Goal: Find specific page/section: Find specific page/section

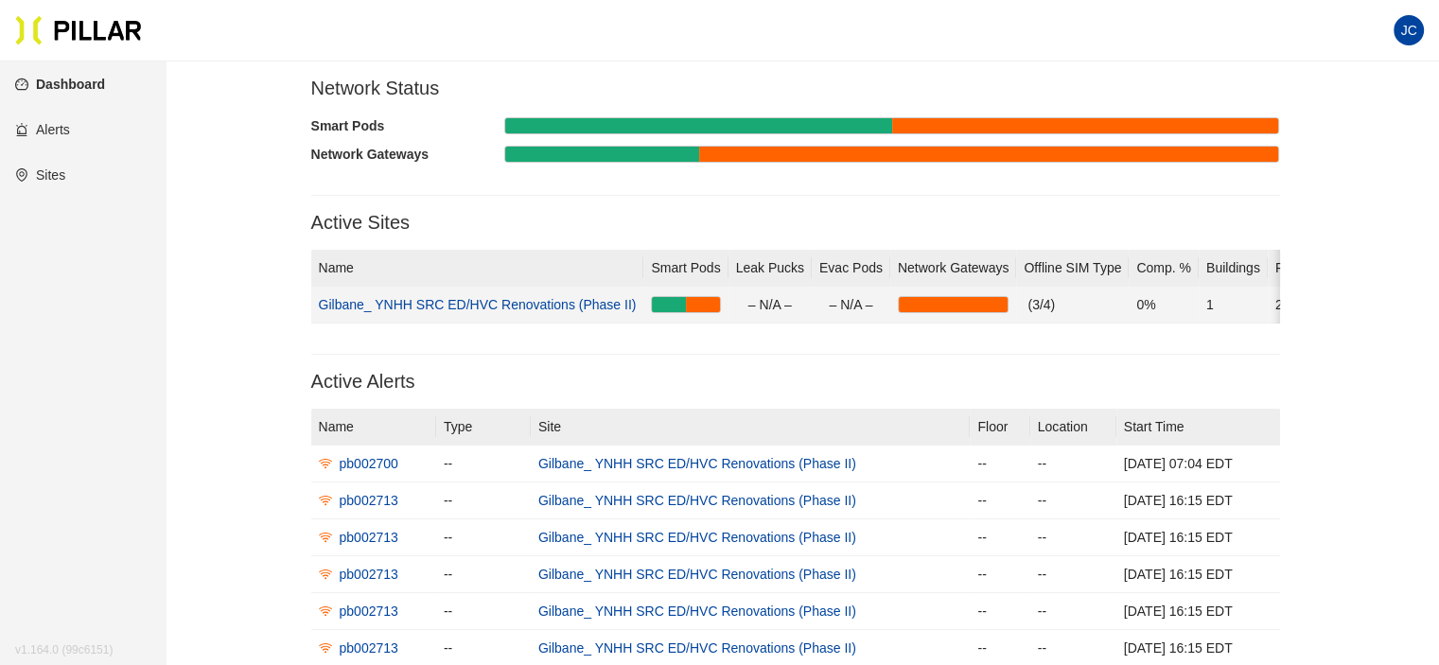
click at [616, 309] on link "Gilbane_ YNHH SRC ED/HVC Renovations (Phase II)" at bounding box center [478, 304] width 318 height 15
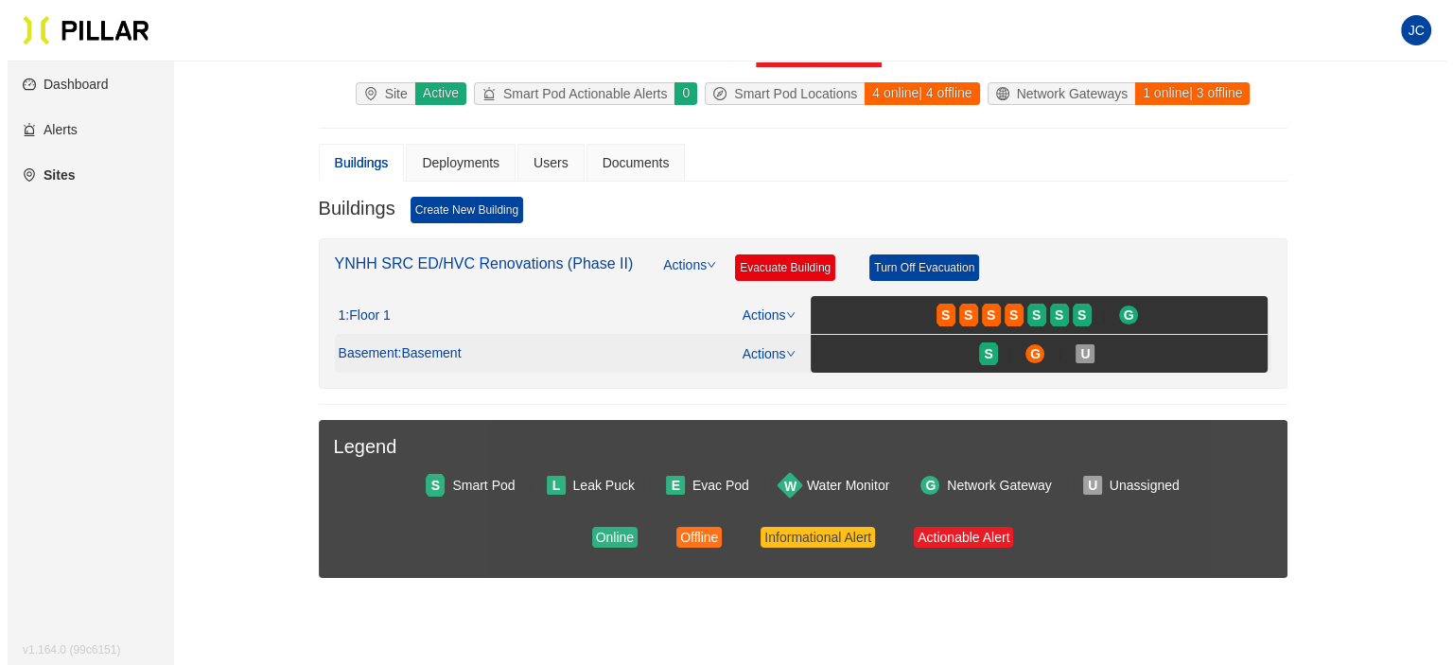
scroll to position [95, 0]
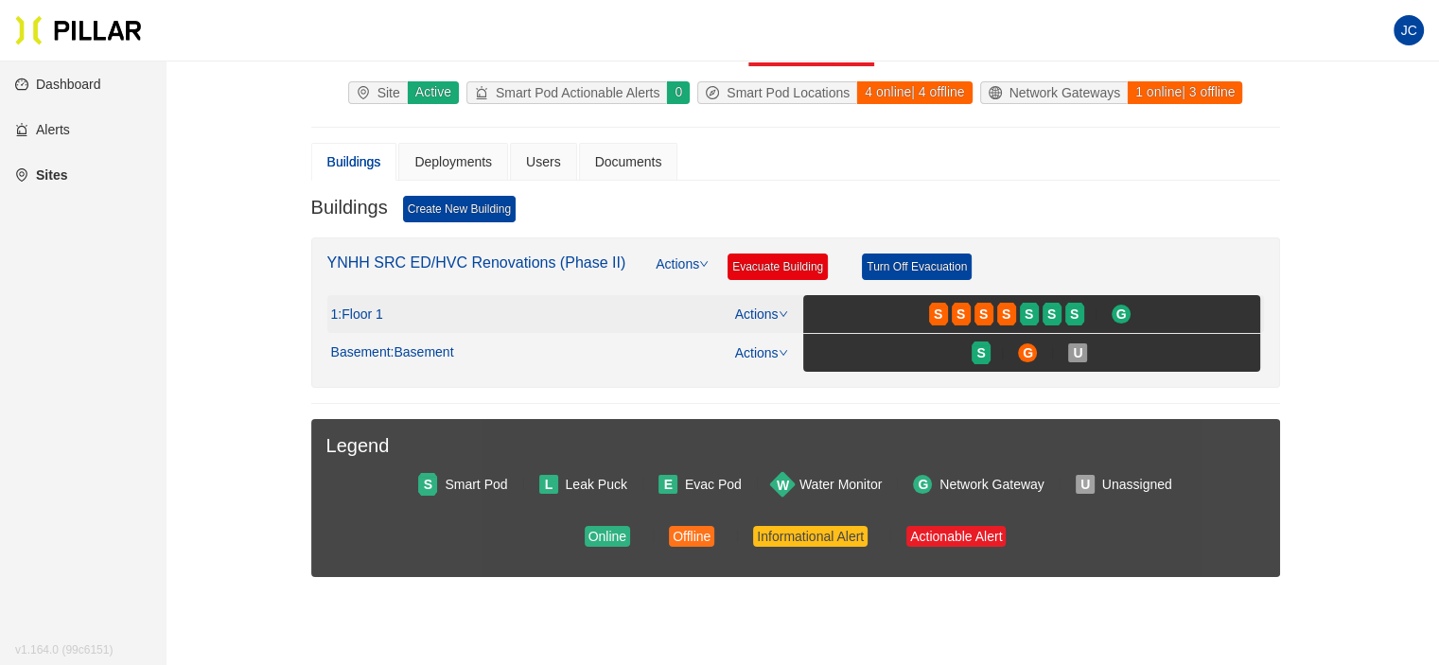
click at [765, 309] on link "Actions" at bounding box center [761, 313] width 53 height 15
click at [376, 308] on span ": Floor 1" at bounding box center [360, 314] width 44 height 17
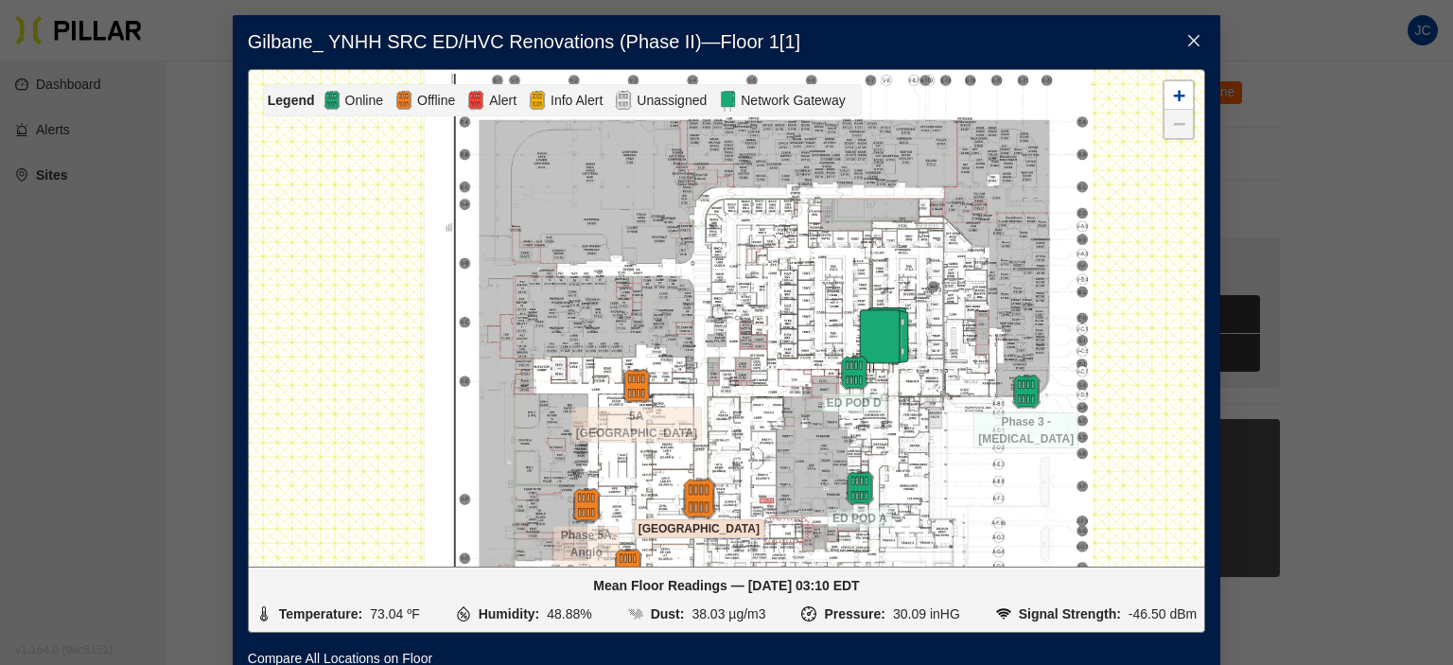
click at [692, 494] on img at bounding box center [698, 498] width 41 height 41
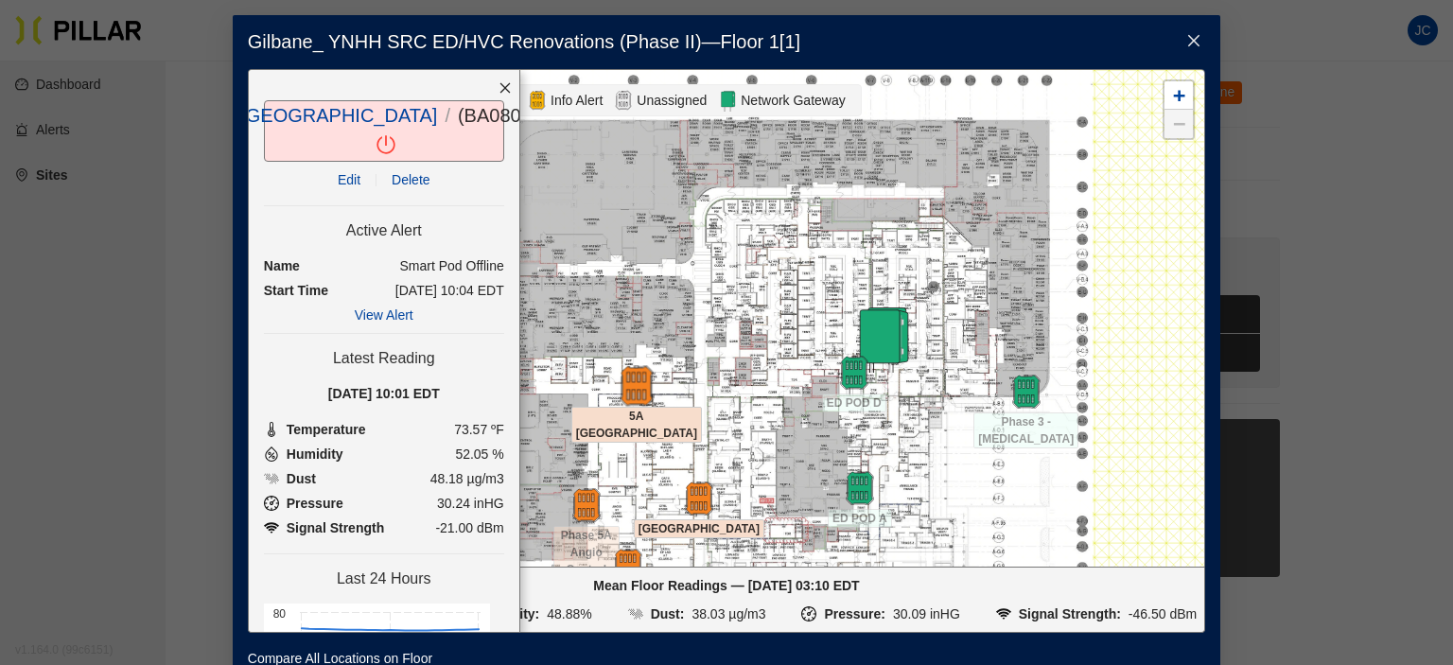
click at [638, 377] on img at bounding box center [636, 385] width 41 height 41
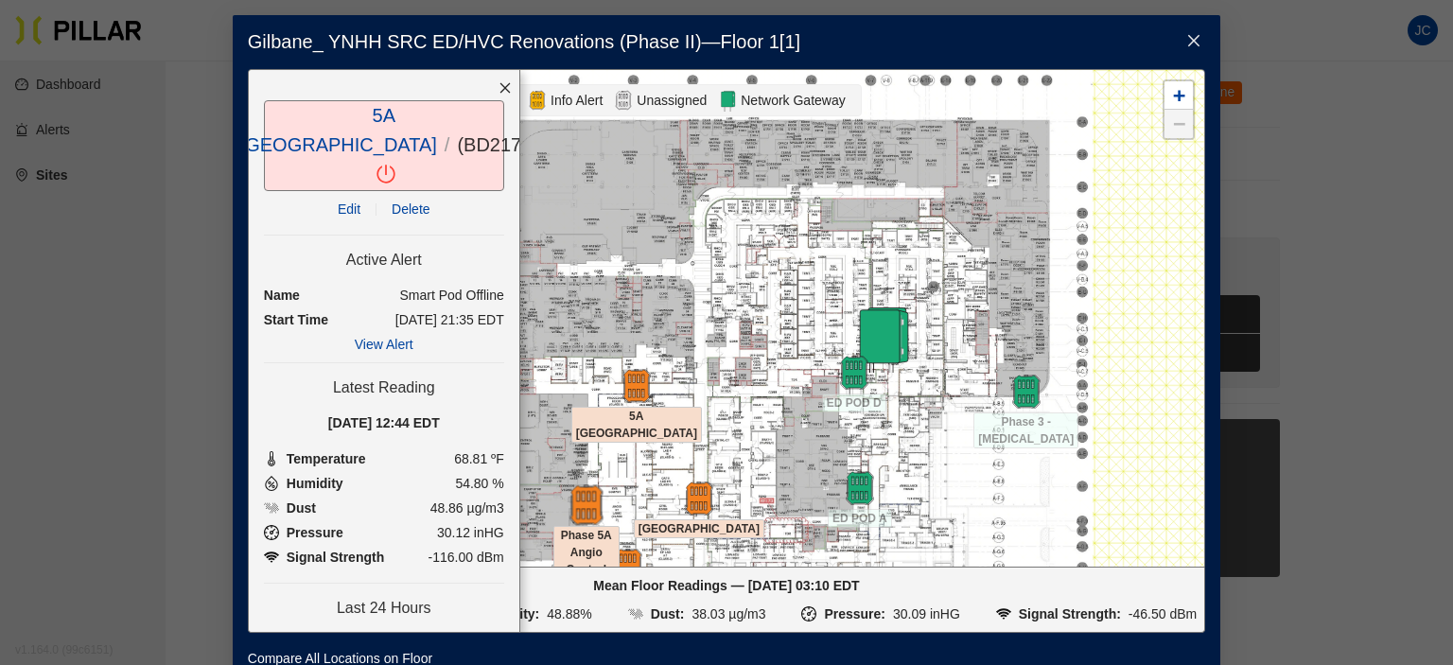
click at [575, 515] on img at bounding box center [586, 504] width 41 height 41
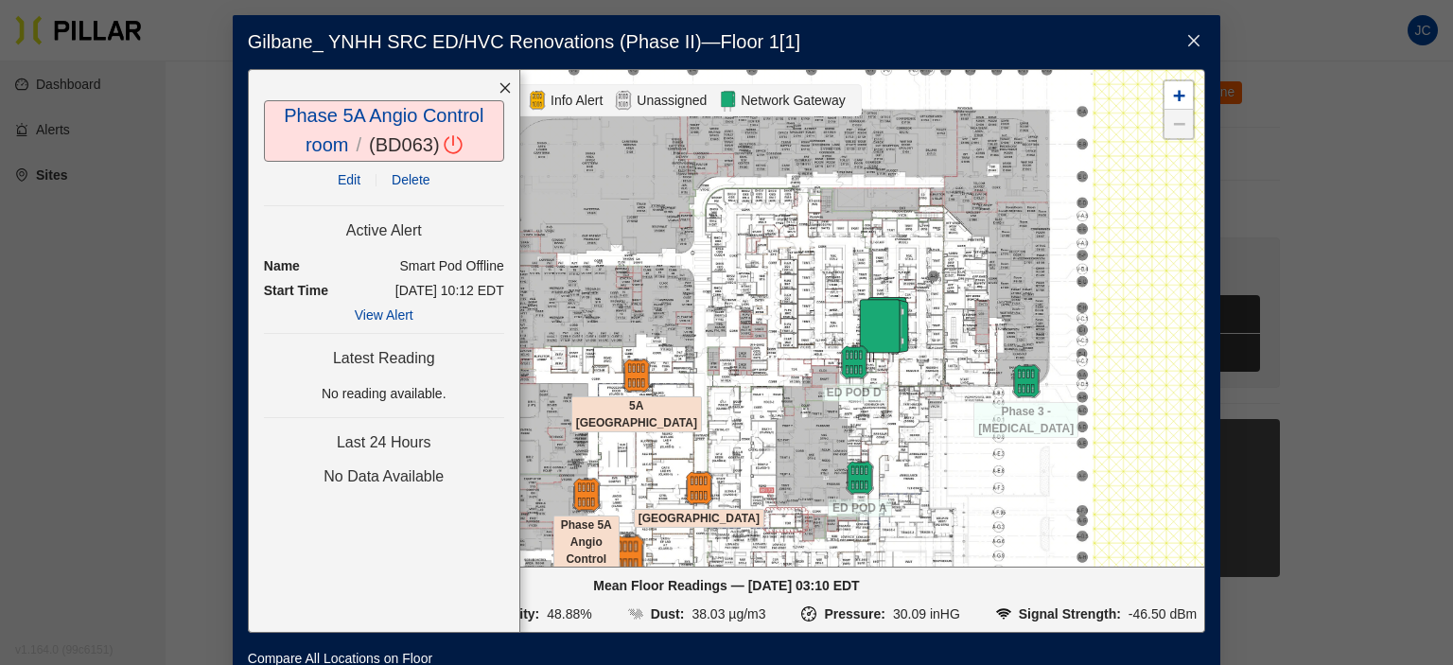
click at [623, 556] on img at bounding box center [627, 554] width 41 height 41
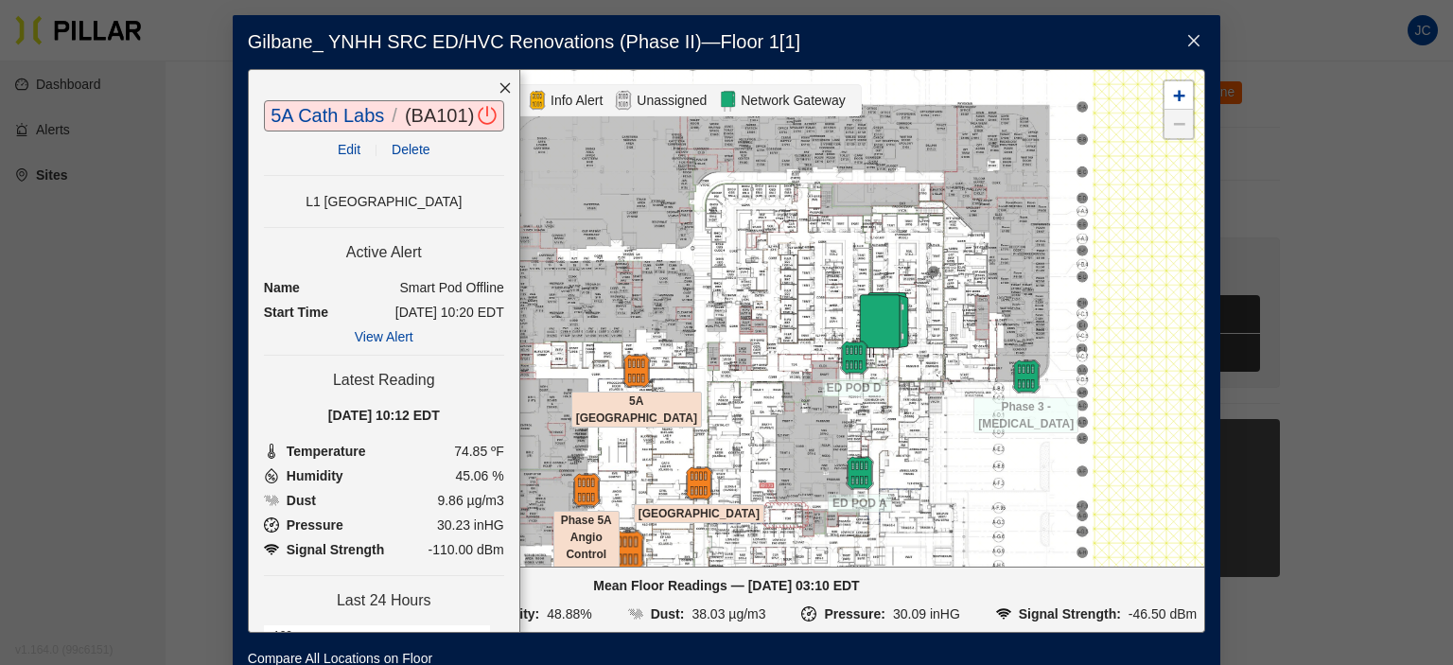
click at [626, 548] on img at bounding box center [627, 550] width 41 height 41
click at [685, 480] on img at bounding box center [698, 483] width 41 height 41
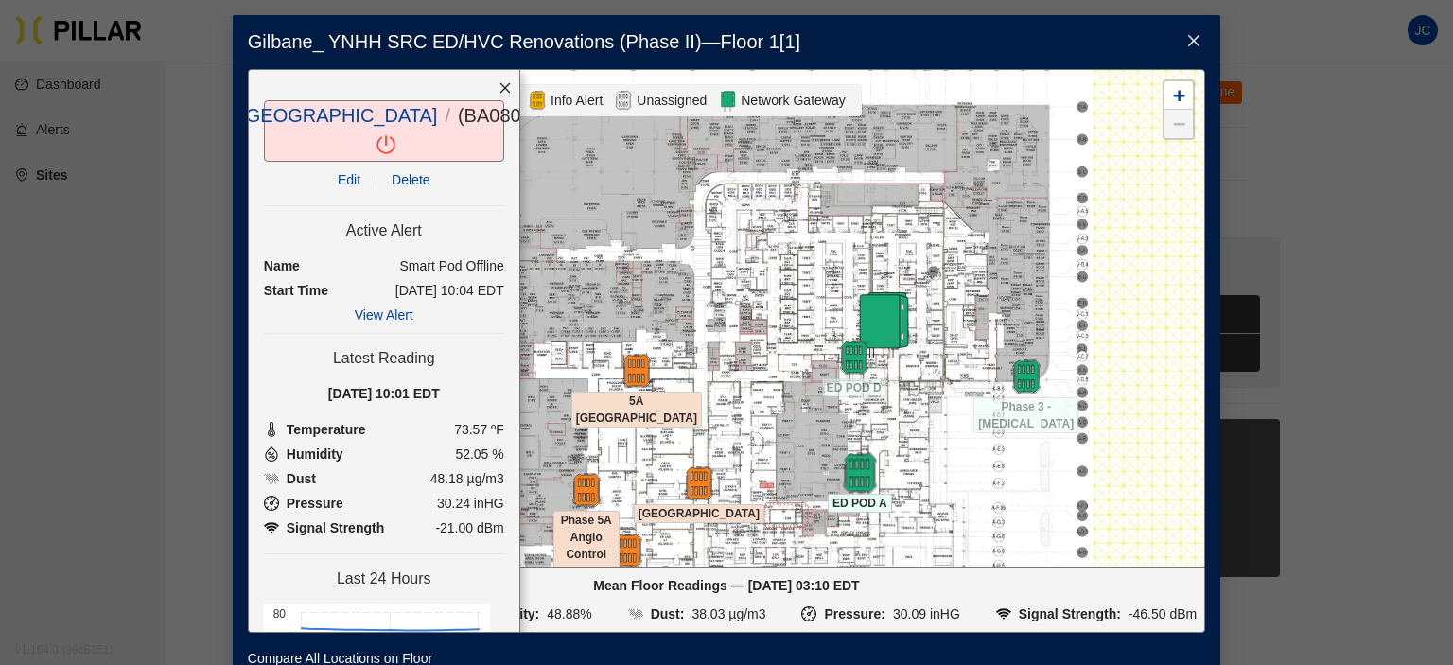
click at [842, 466] on img at bounding box center [859, 472] width 41 height 41
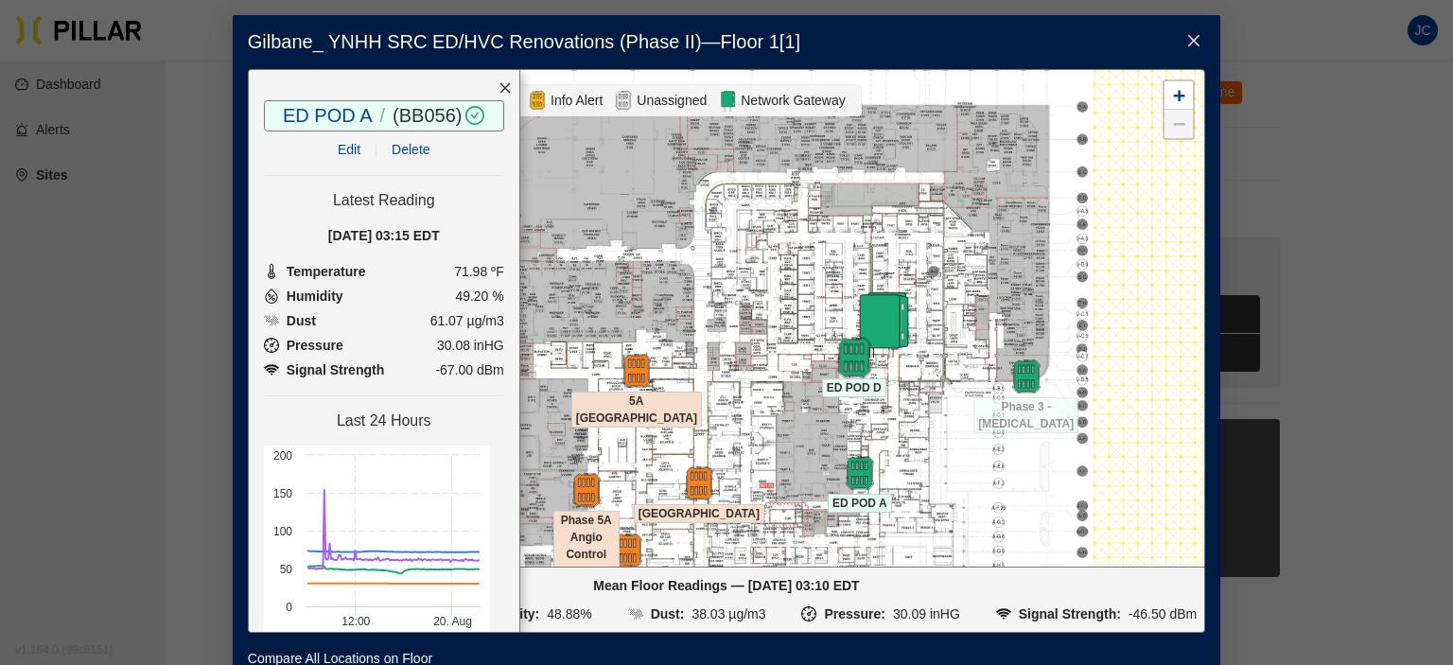
click at [853, 360] on img at bounding box center [853, 357] width 41 height 41
